Goal: Task Accomplishment & Management: Use online tool/utility

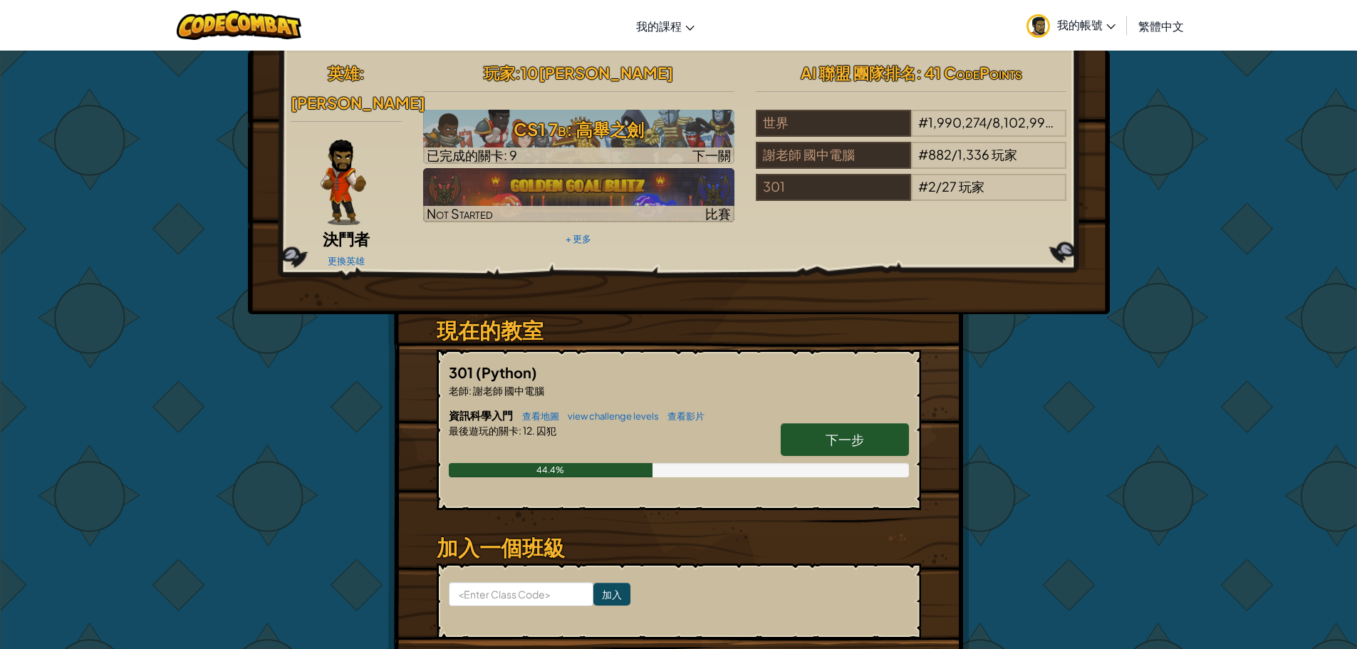
click at [802, 423] on link "下一步" at bounding box center [845, 439] width 128 height 33
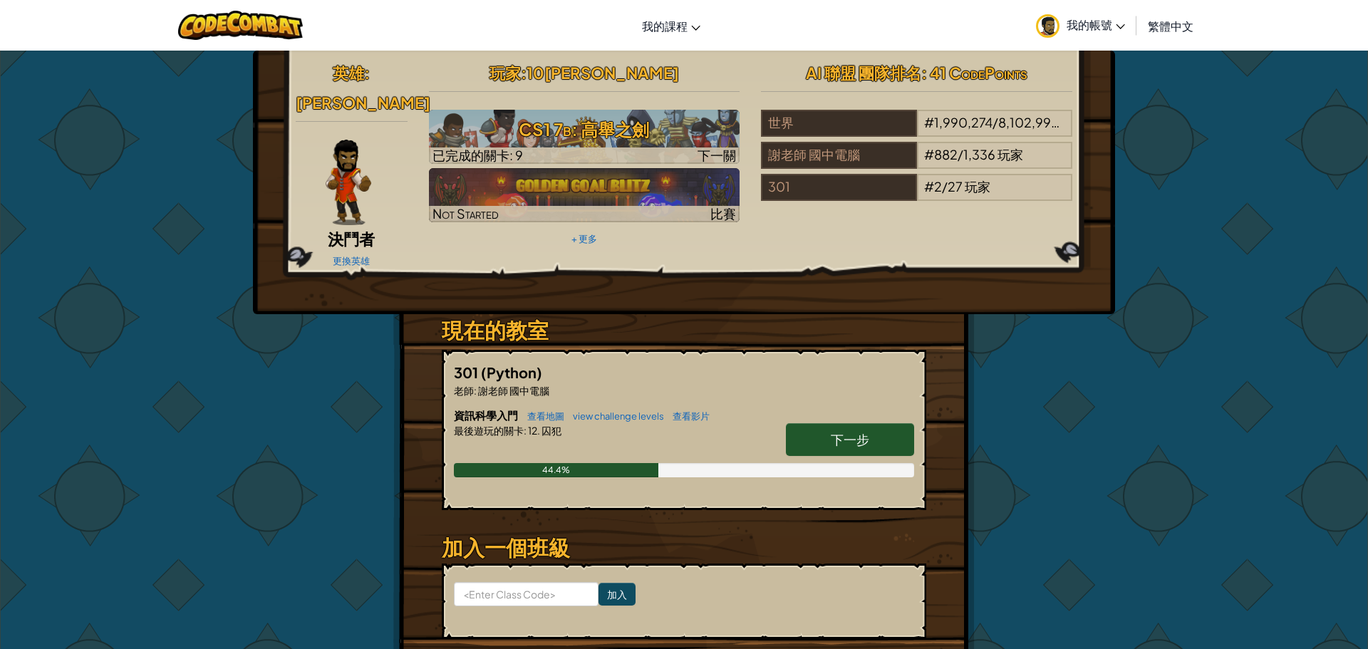
select select "zh-HANT"
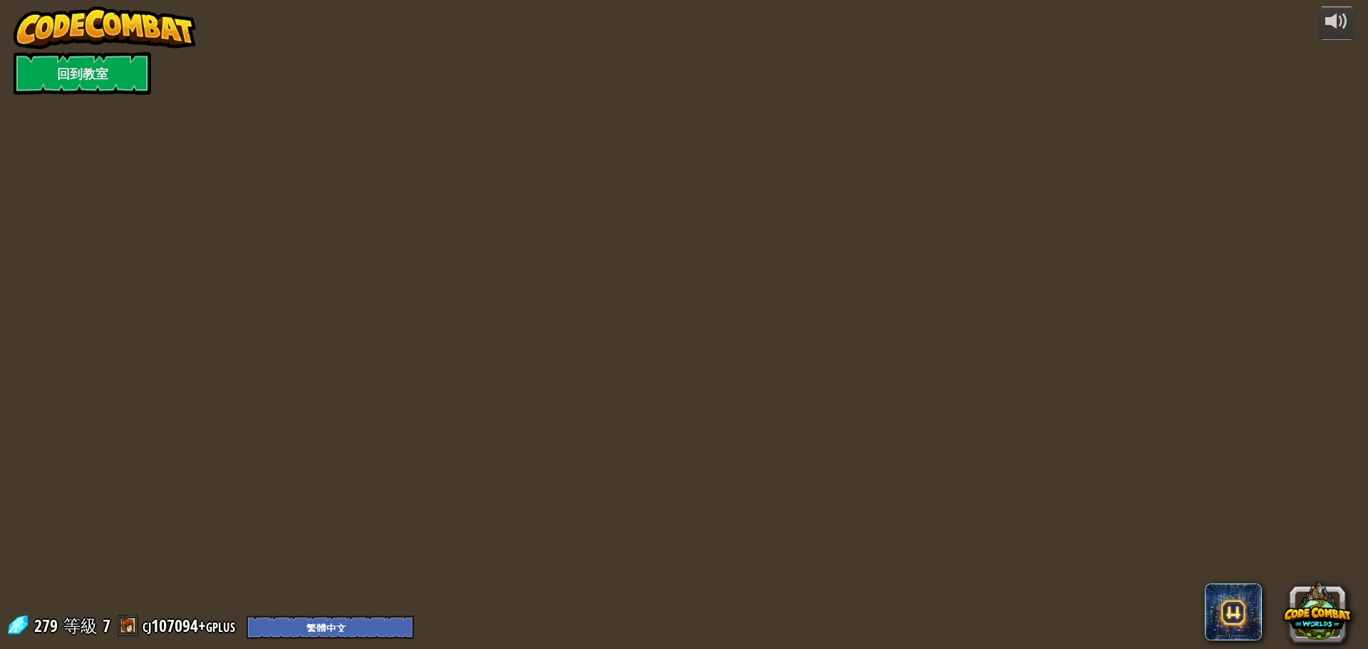
select select "zh-HANT"
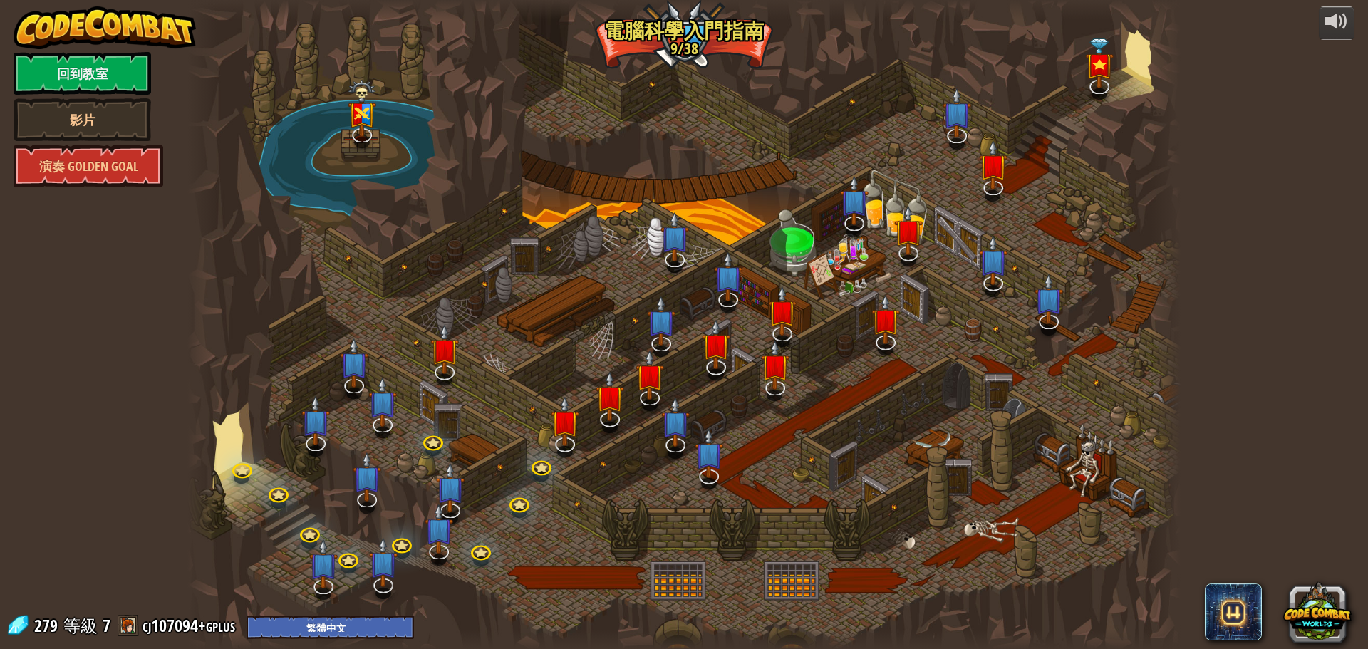
select select "zh-HANT"
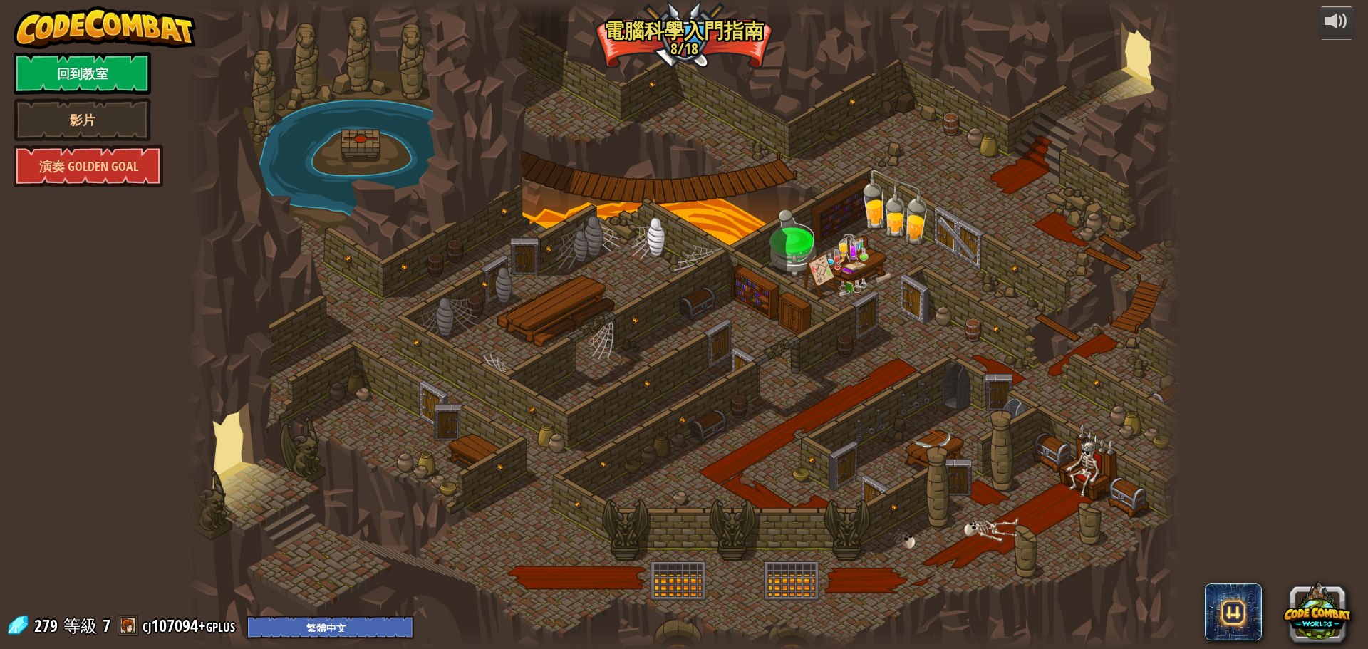
select select "zh-HANT"
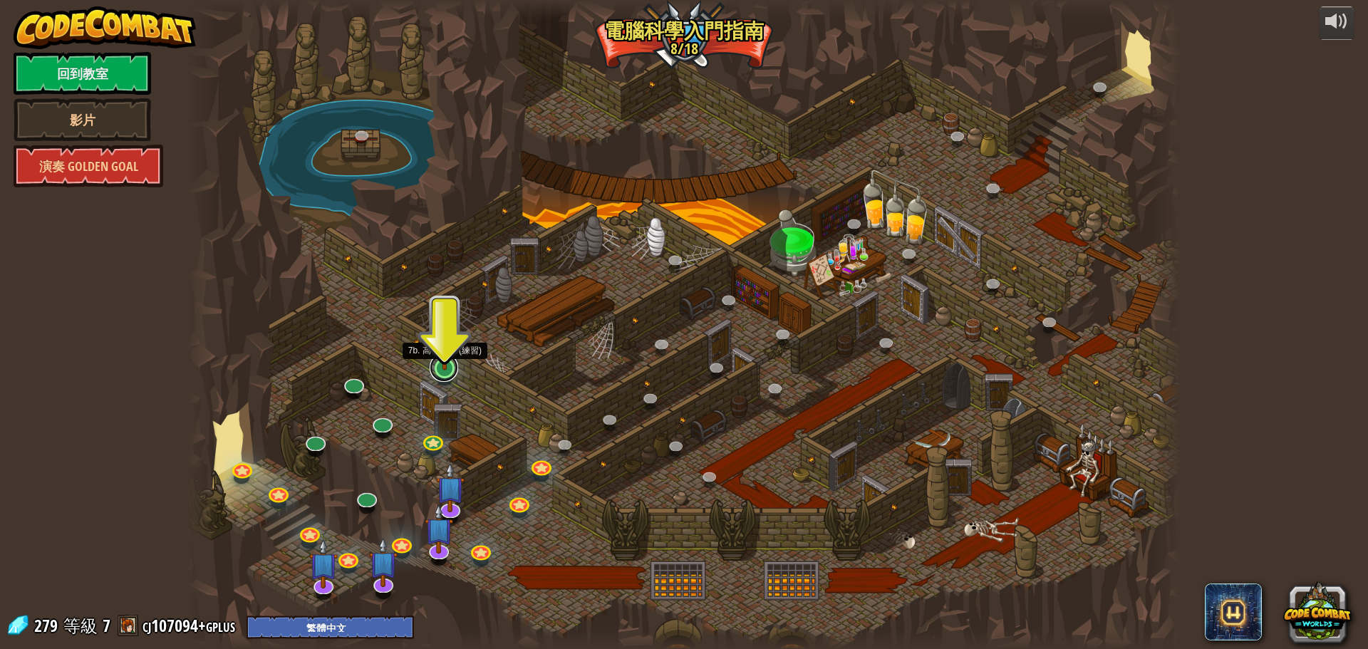
click at [438, 378] on div "25. [PERSON_NAME]之門 (未解鎖) 逃離 [GEOGRAPHIC_DATA] 地牢，不要讓守衛抓到你。 26. Wakka Maul競技場 (…" at bounding box center [683, 324] width 993 height 649
click at [447, 379] on div "25. [PERSON_NAME]之門 (未解鎖) 逃離 [GEOGRAPHIC_DATA] 地牢，不要讓守衛抓到你。 26. Wakka Maul競技場 (…" at bounding box center [683, 324] width 993 height 649
click at [447, 363] on img at bounding box center [445, 340] width 26 height 61
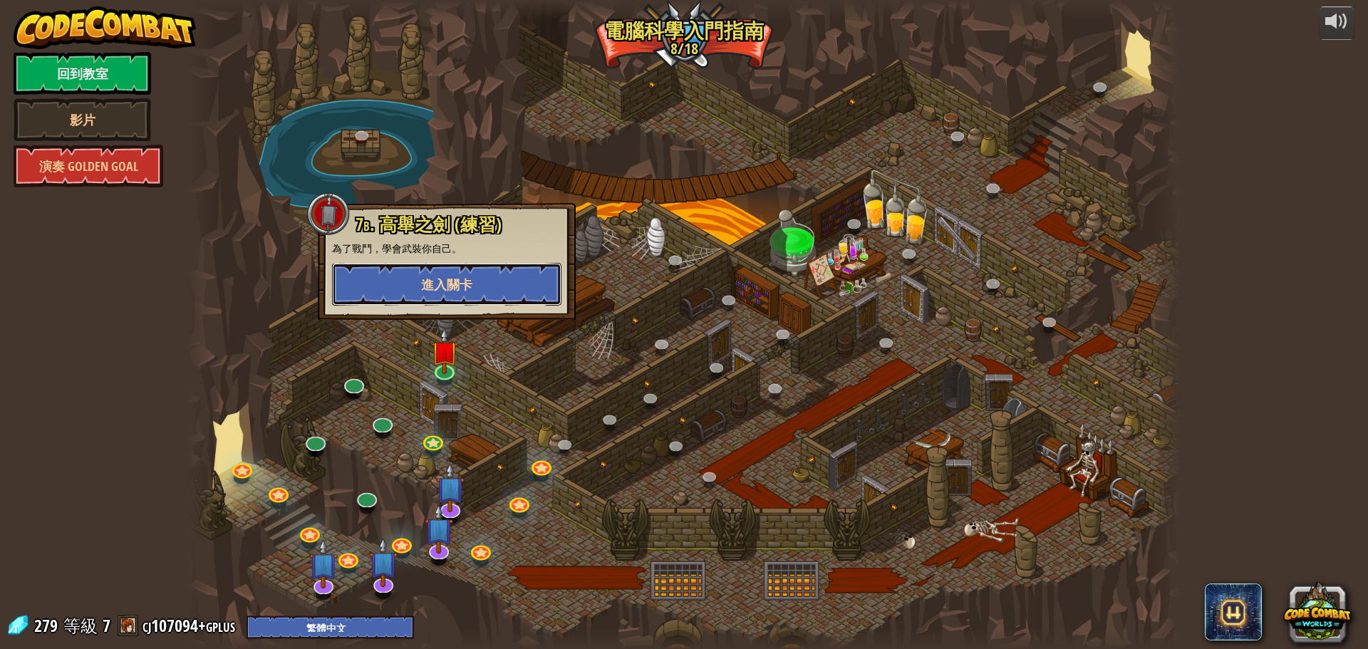
click at [460, 276] on span "進入關卡" at bounding box center [446, 285] width 51 height 18
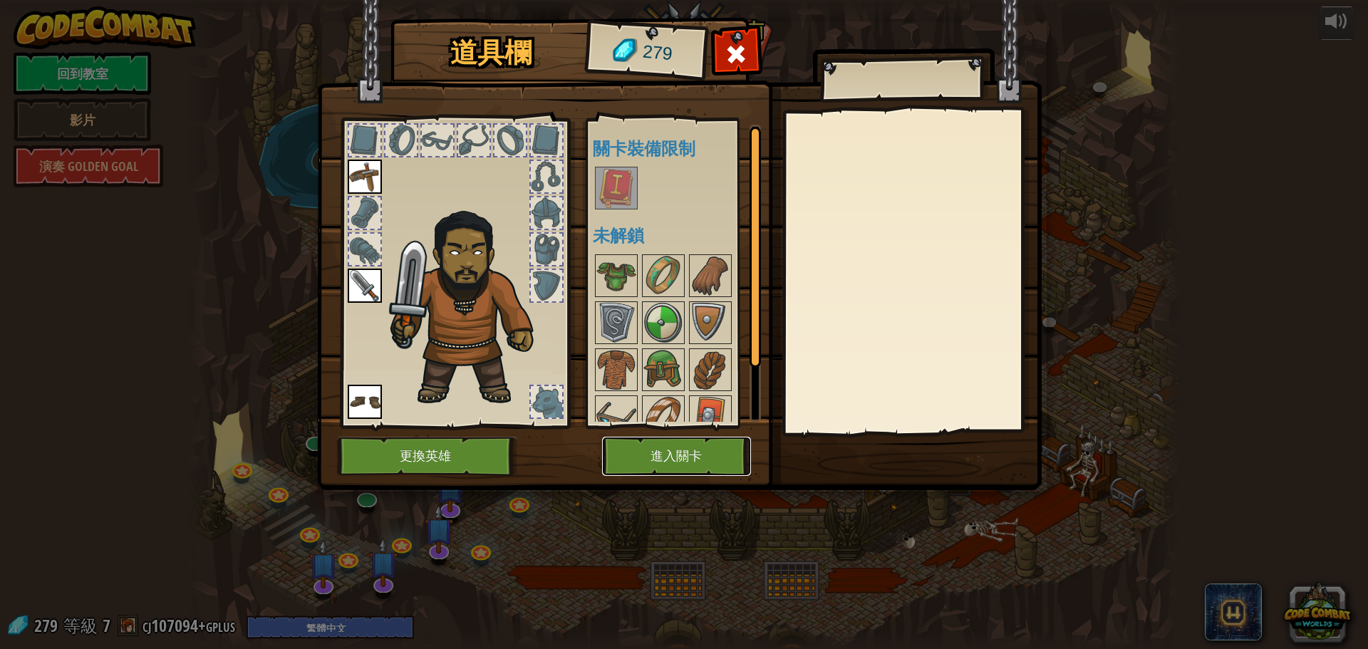
click at [683, 450] on button "進入關卡" at bounding box center [676, 456] width 149 height 39
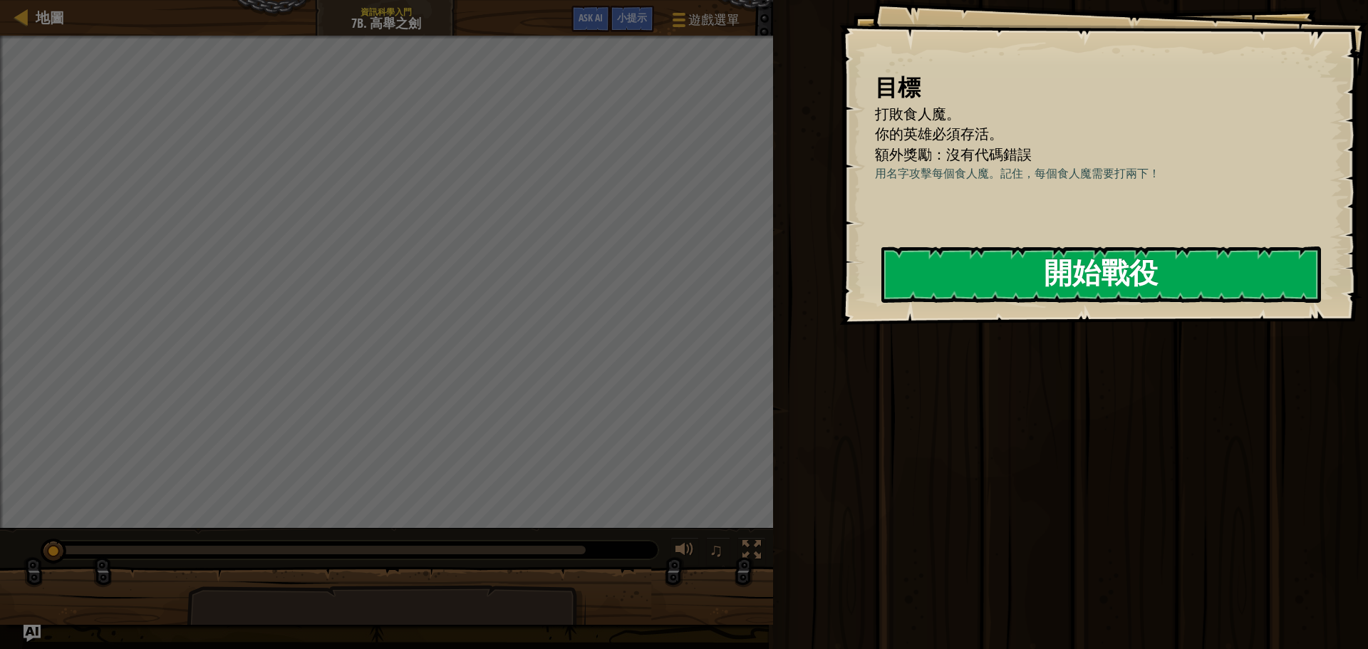
click at [1024, 299] on button "開始戰役" at bounding box center [1101, 275] width 440 height 56
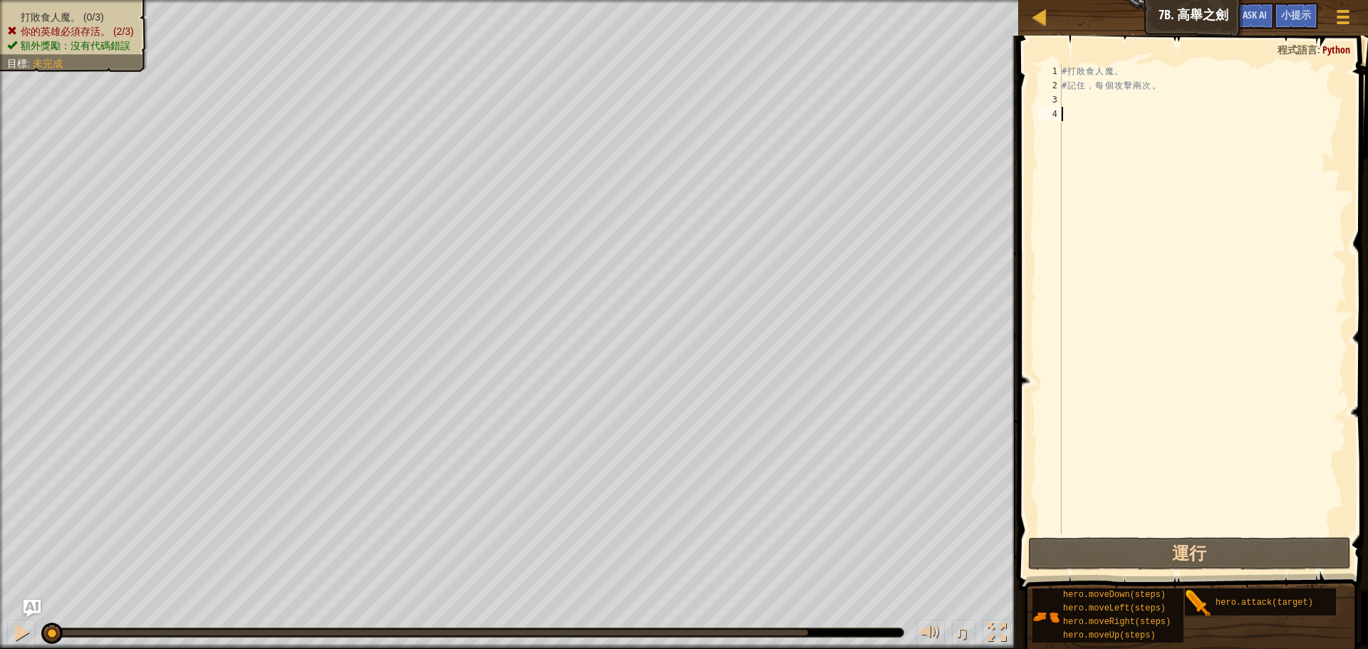
type textarea ","
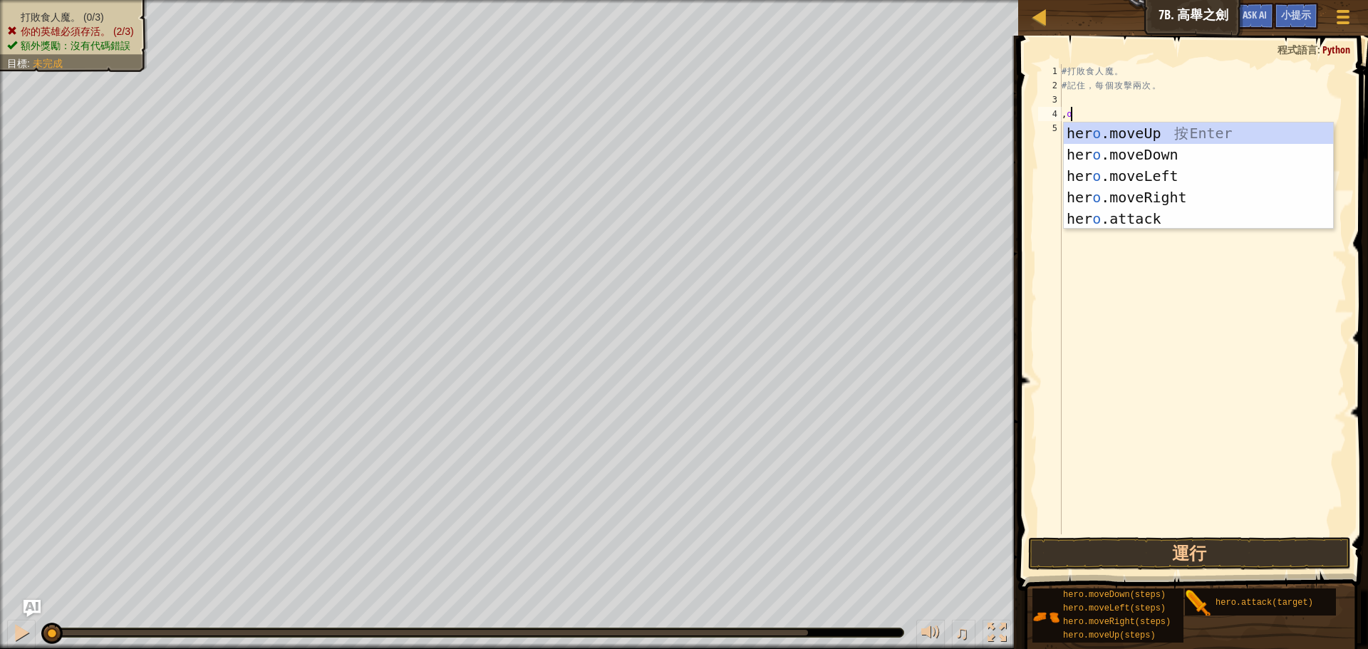
type textarea ","
type textarea "m"
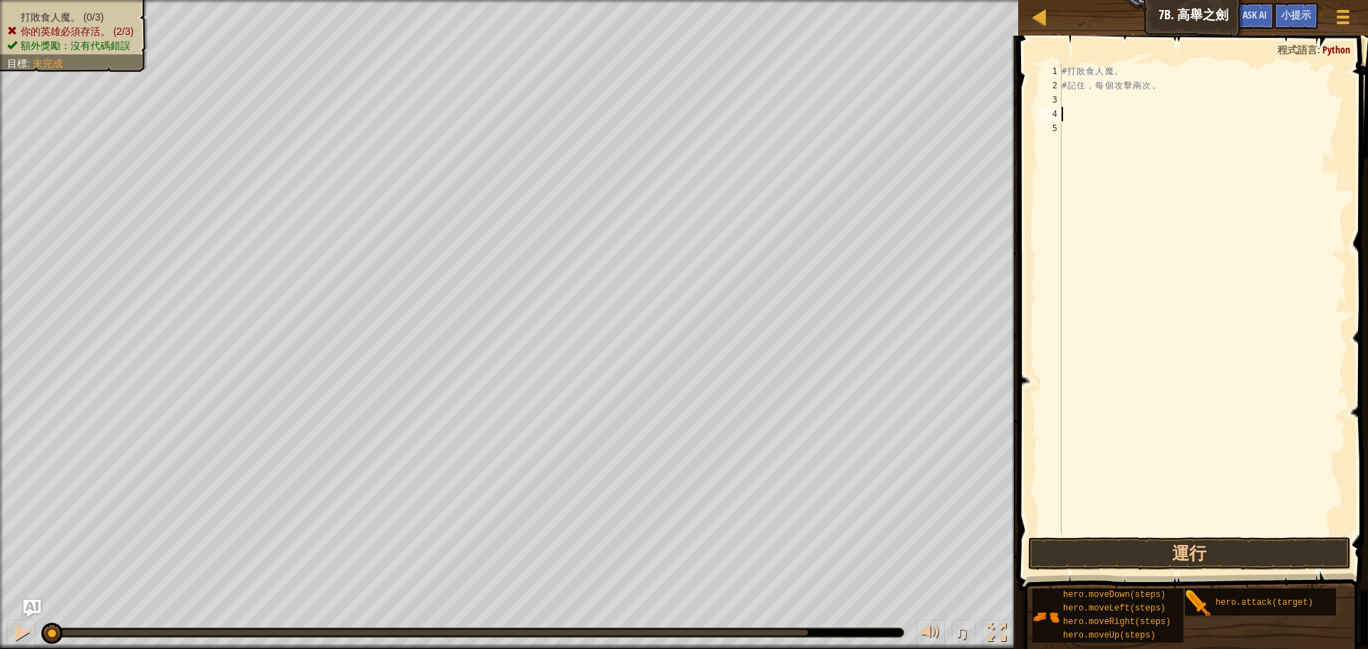
drag, startPoint x: 286, startPoint y: 630, endPoint x: 1345, endPoint y: 273, distance: 1117.4
click at [295, 630] on div at bounding box center [426, 633] width 763 height 6
